Goal: Task Accomplishment & Management: Manage account settings

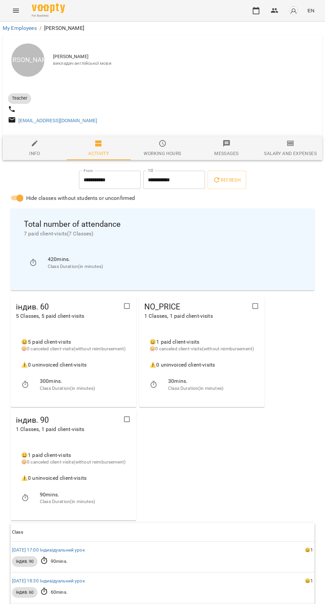
click at [251, 12] on button "button" at bounding box center [256, 11] width 16 height 16
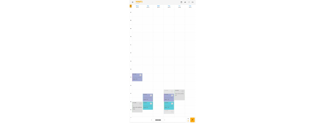
scroll to position [58, 0]
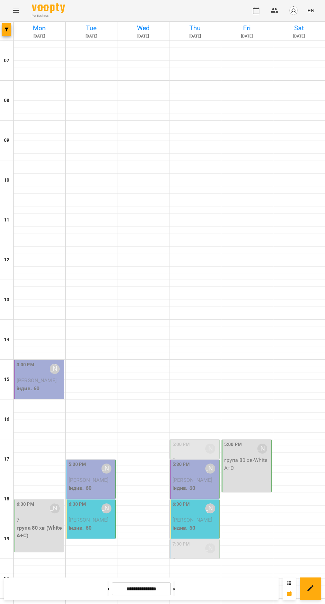
click at [101, 476] on p "Кориненко Юлія" at bounding box center [92, 480] width 46 height 8
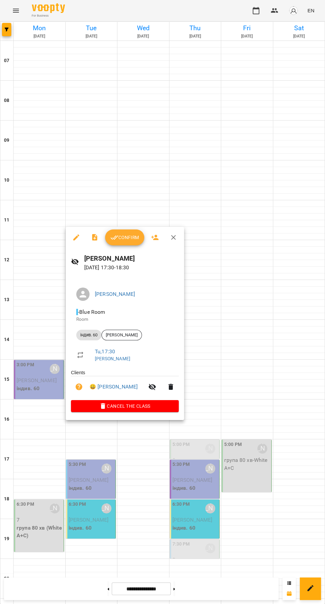
click at [131, 238] on span "Confirm" at bounding box center [125, 237] width 29 height 8
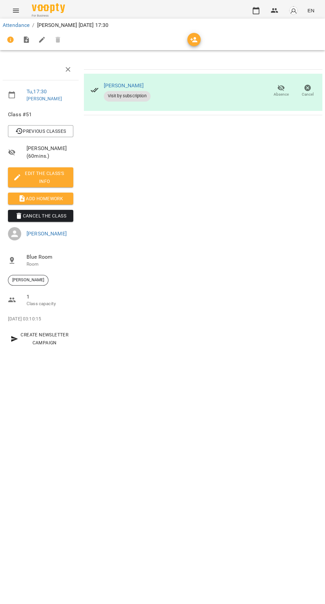
click at [257, 11] on icon "button" at bounding box center [256, 11] width 8 height 8
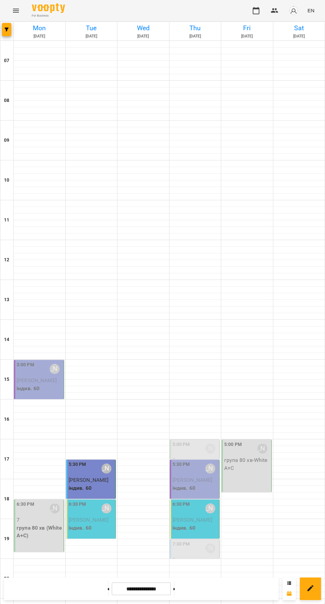
click at [94, 511] on div "6:30 PM Юлія Драгомощенко" at bounding box center [92, 508] width 46 height 15
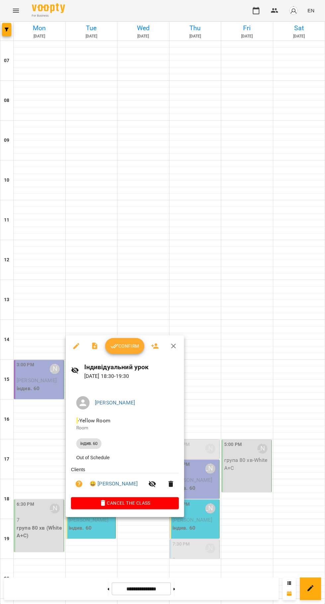
click at [128, 345] on span "Confirm" at bounding box center [125, 346] width 29 height 8
